Goal: Task Accomplishment & Management: Manage account settings

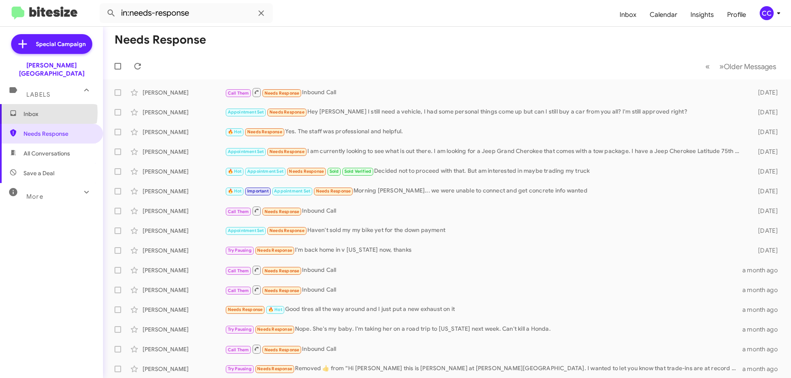
click at [33, 110] on span "Inbox" at bounding box center [58, 114] width 70 height 8
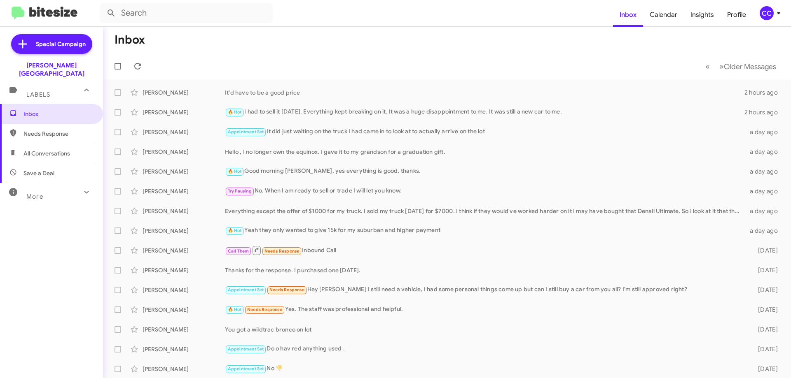
click at [53, 130] on span "Needs Response" at bounding box center [58, 134] width 70 height 8
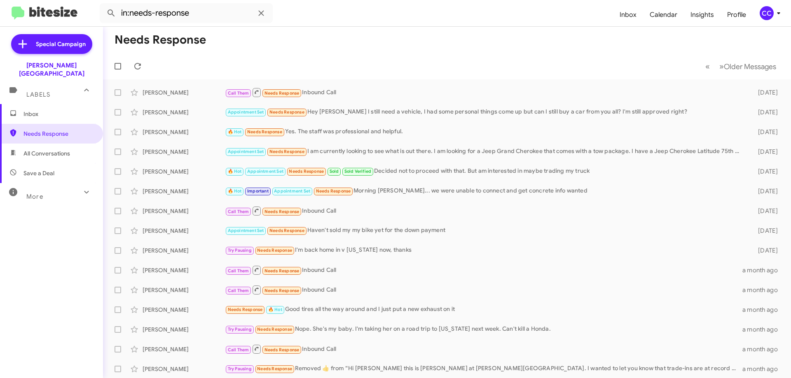
click at [26, 149] on span "All Conversations" at bounding box center [46, 153] width 47 height 8
type input "in:all-conversations"
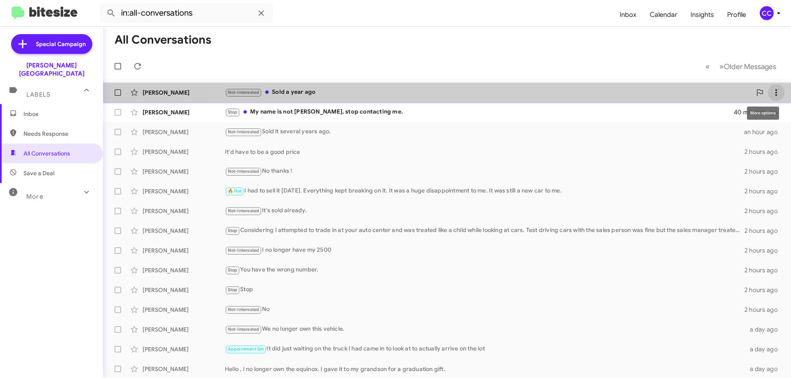
click at [771, 92] on icon at bounding box center [776, 93] width 10 height 10
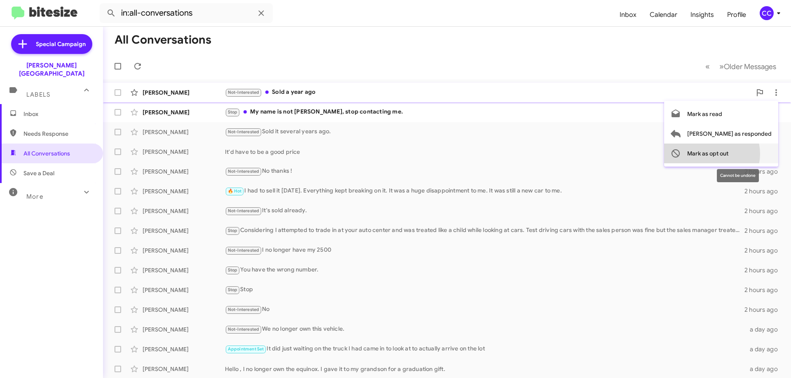
click at [728, 154] on span "Mark as opt out" at bounding box center [707, 154] width 41 height 20
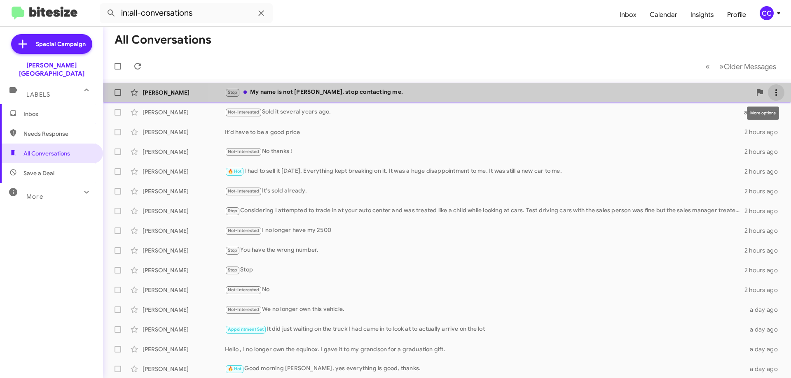
click at [771, 94] on icon at bounding box center [776, 93] width 10 height 10
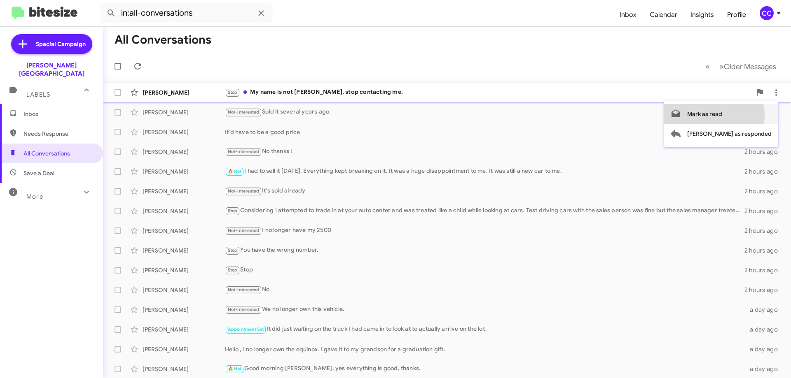
click at [722, 116] on span "Mark as read" at bounding box center [704, 114] width 35 height 20
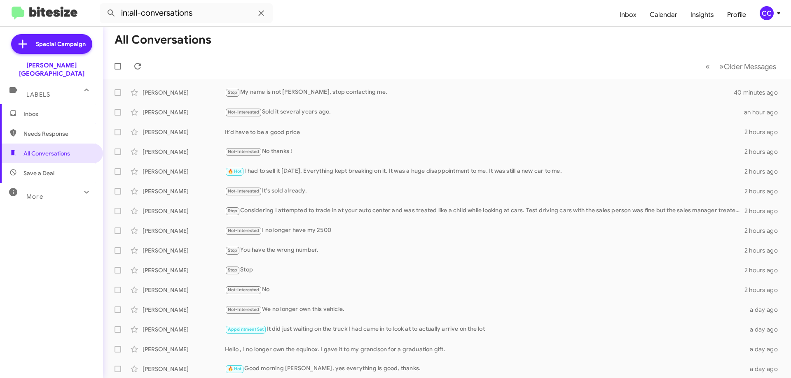
click at [26, 110] on span "Inbox" at bounding box center [58, 114] width 70 height 8
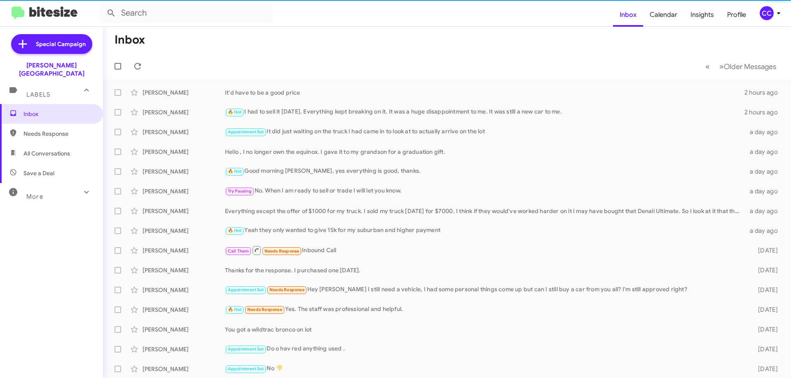
click at [35, 130] on span "Needs Response" at bounding box center [58, 134] width 70 height 8
type input "in:needs-response"
